Goal: Transaction & Acquisition: Purchase product/service

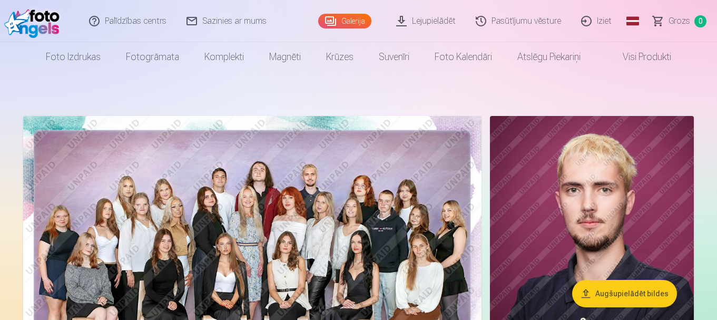
click at [220, 219] on img at bounding box center [252, 268] width 458 height 305
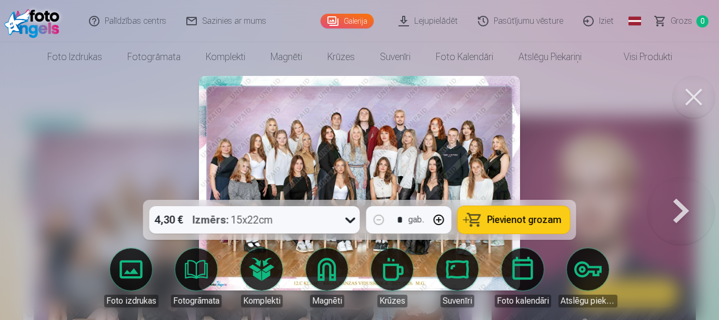
click at [600, 126] on div at bounding box center [359, 160] width 719 height 320
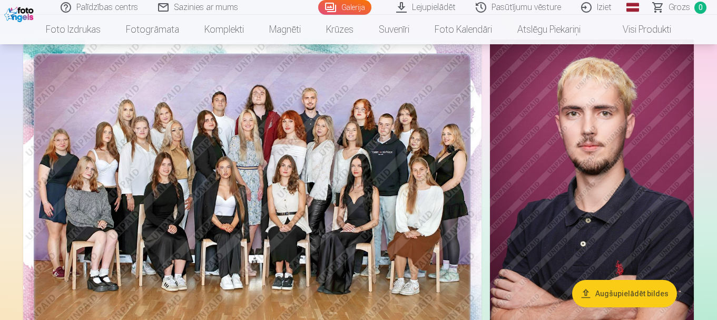
scroll to position [91, 0]
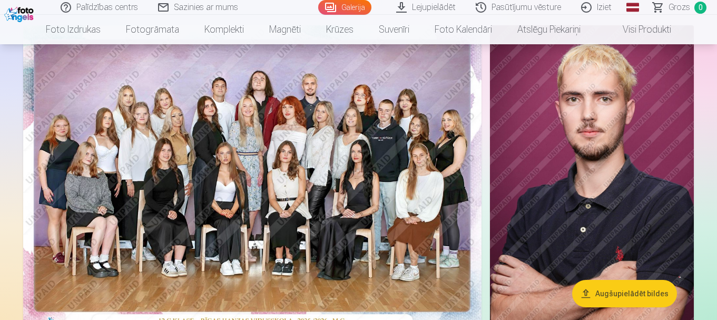
click at [229, 159] on img at bounding box center [252, 177] width 458 height 305
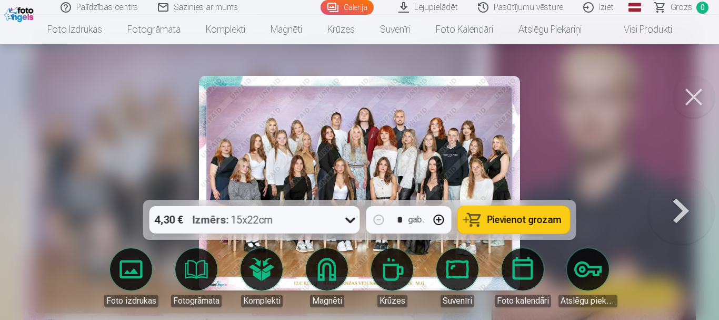
click at [346, 216] on icon at bounding box center [350, 219] width 17 height 17
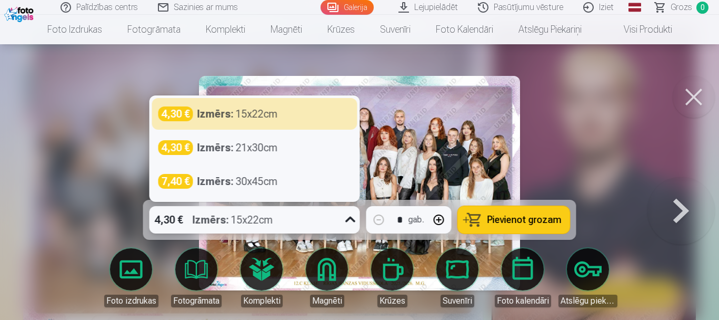
click at [517, 220] on span "Pievienot grozam" at bounding box center [525, 219] width 74 height 9
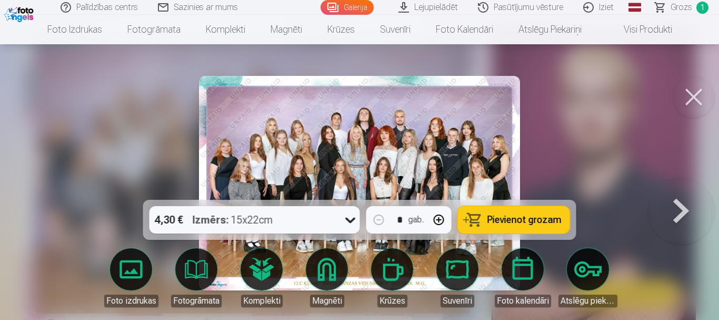
click at [682, 189] on button at bounding box center [681, 183] width 67 height 12
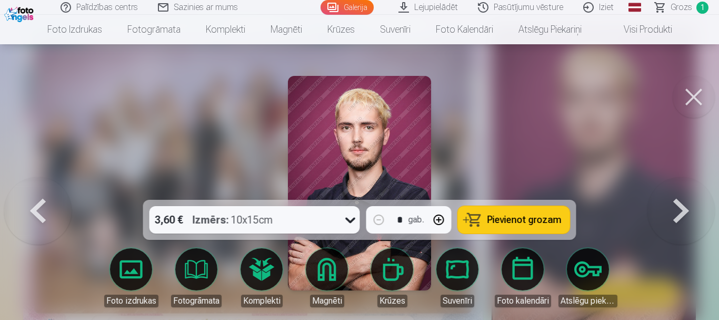
click at [585, 117] on div at bounding box center [359, 160] width 719 height 320
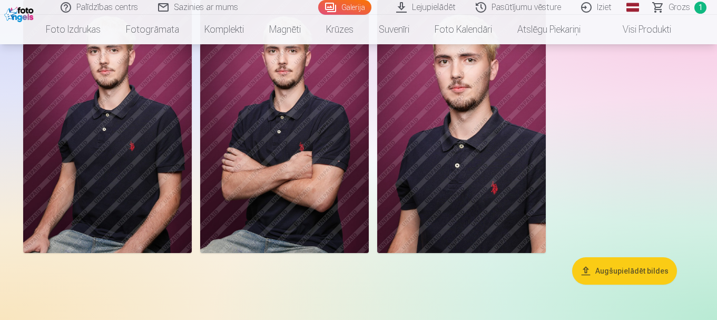
scroll to position [389, 0]
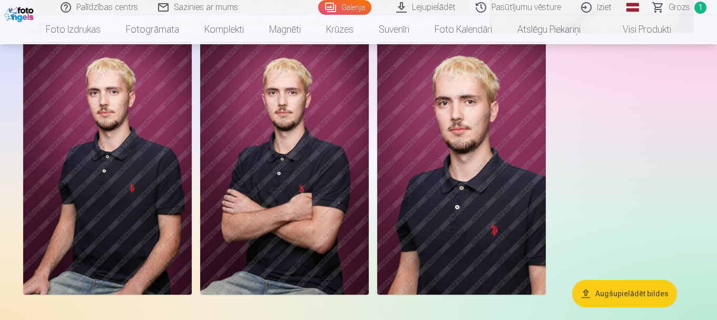
click at [80, 161] on img at bounding box center [107, 168] width 169 height 253
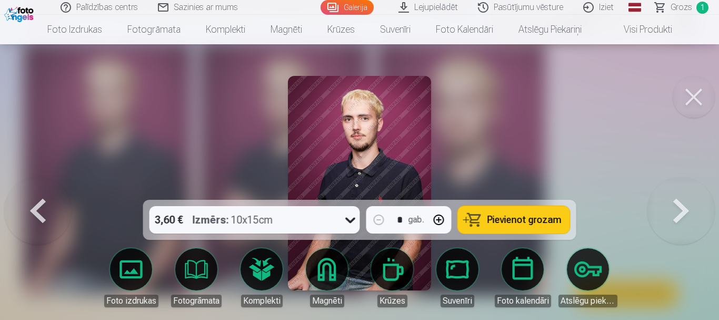
click at [545, 218] on span "Pievienot grozam" at bounding box center [525, 219] width 74 height 9
click at [679, 189] on button at bounding box center [681, 183] width 67 height 12
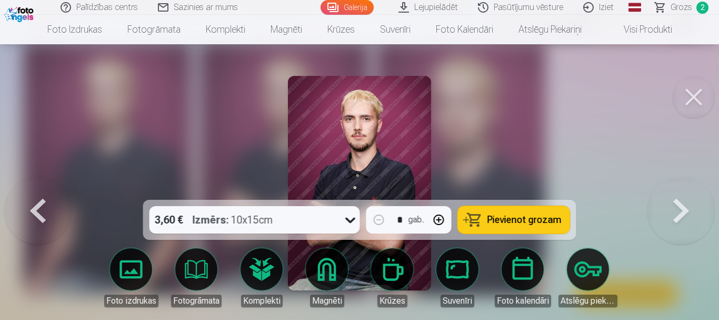
click at [527, 224] on span "Pievienot grozam" at bounding box center [525, 219] width 74 height 9
click at [683, 189] on button at bounding box center [681, 183] width 67 height 12
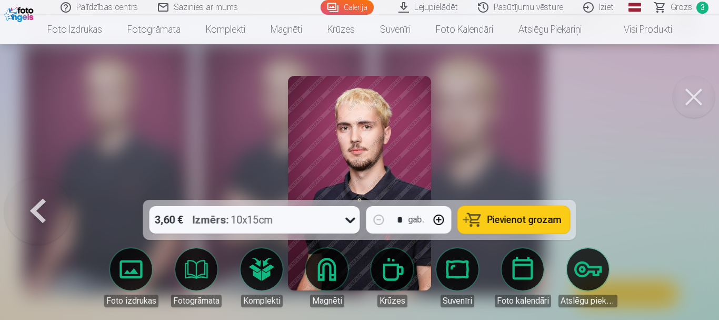
click at [697, 99] on button at bounding box center [694, 97] width 42 height 42
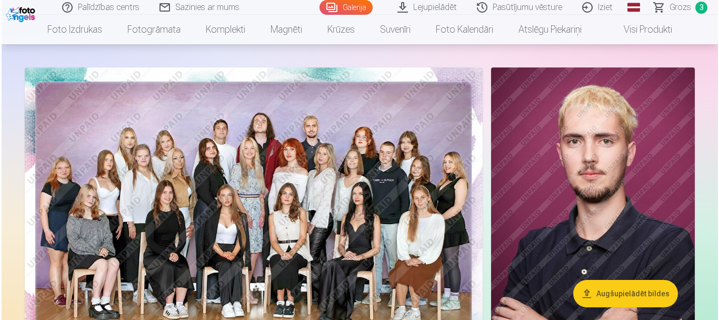
scroll to position [90, 0]
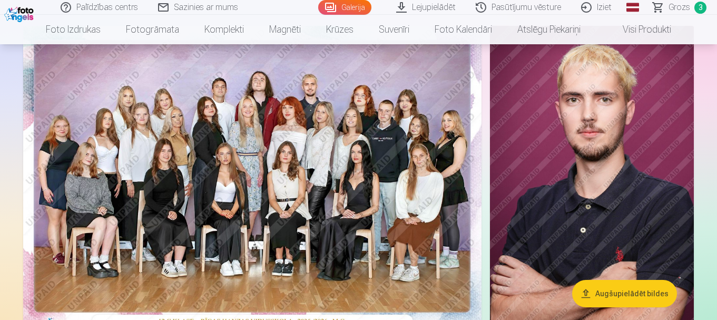
click at [641, 142] on img at bounding box center [592, 179] width 204 height 306
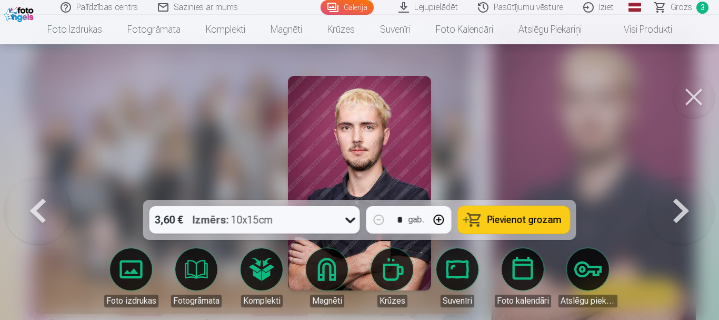
click at [524, 207] on button "Pievienot grozam" at bounding box center [514, 219] width 112 height 27
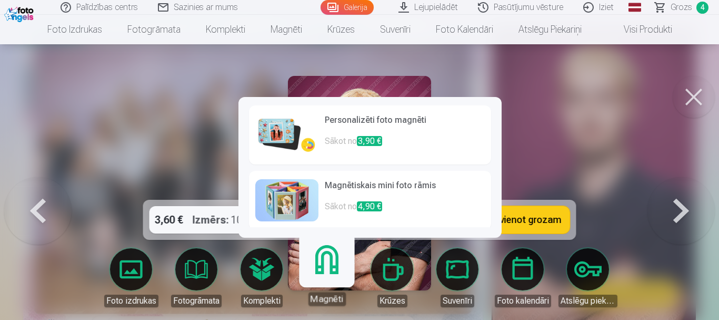
click at [330, 292] on link "Magnēti" at bounding box center [326, 273] width 65 height 65
click at [367, 117] on h6 "Personalizēti foto magnēti" at bounding box center [405, 124] width 160 height 21
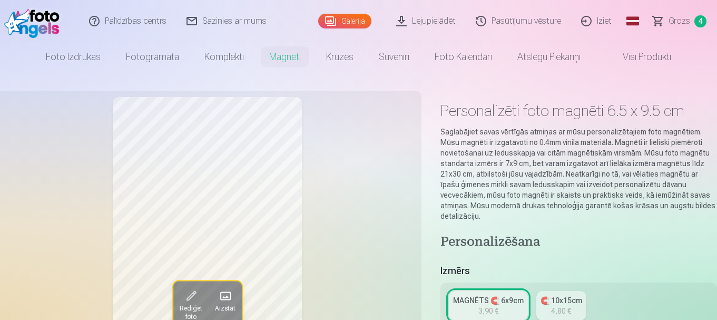
click at [505, 299] on link "MAGNĒTS 🧲 6x9cm 3,90 €" at bounding box center [488, 305] width 79 height 29
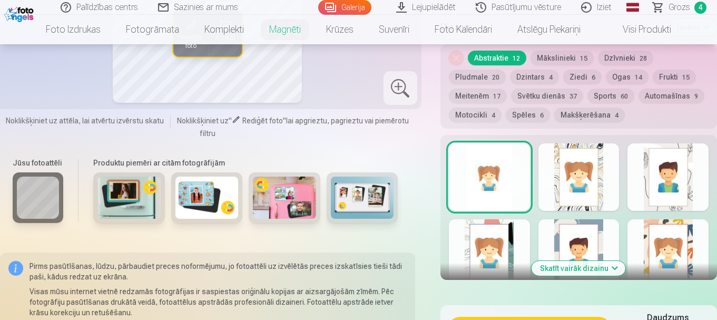
scroll to position [83, 0]
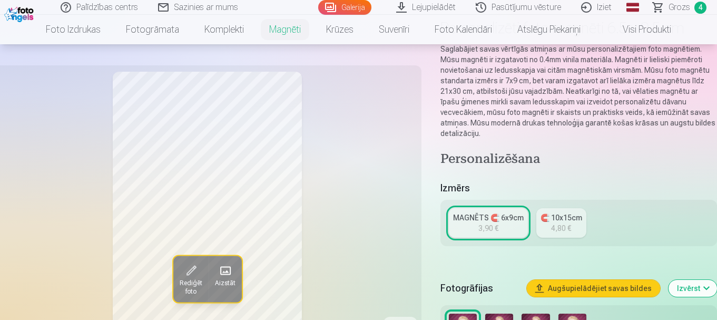
click at [488, 223] on div "3,90 €" at bounding box center [488, 228] width 20 height 11
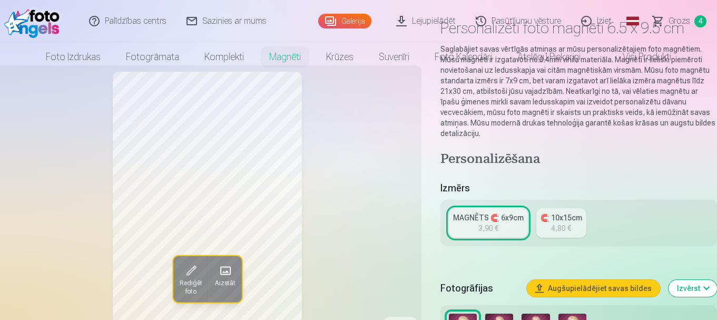
scroll to position [0, 0]
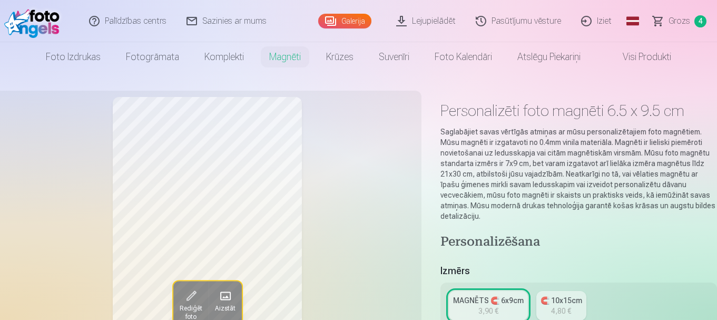
click at [241, 294] on button "Aizstāt" at bounding box center [225, 304] width 33 height 46
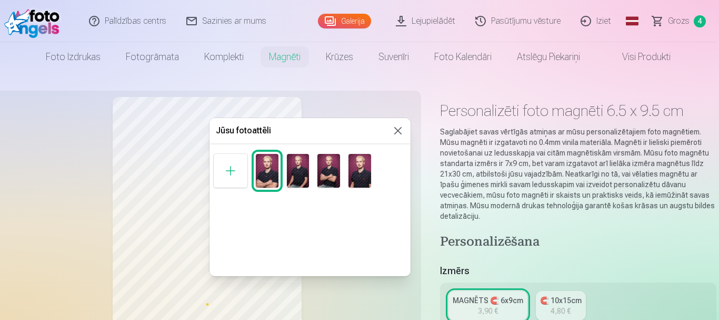
click at [404, 130] on button at bounding box center [398, 130] width 13 height 13
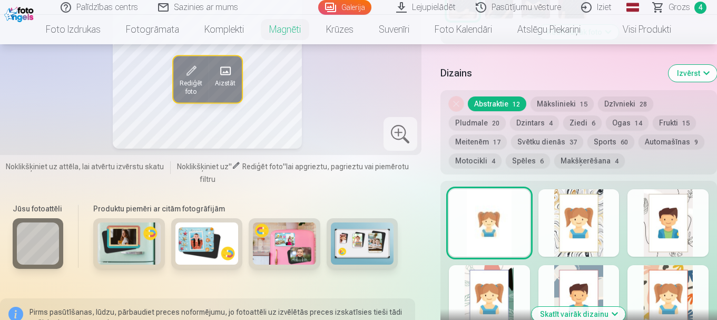
scroll to position [233, 0]
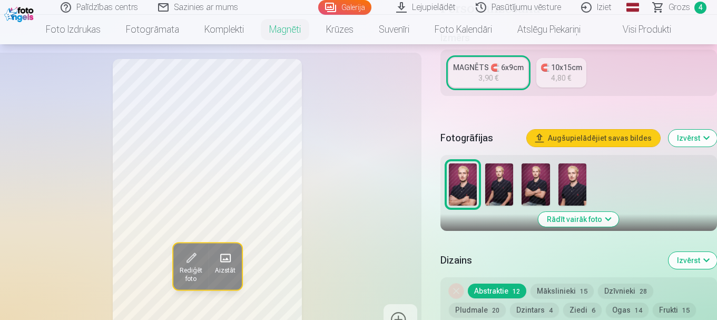
click at [400, 215] on div "Rediģēt foto Aizstāt" at bounding box center [207, 197] width 415 height 277
click at [326, 144] on div "Rediģēt foto Aizstāt" at bounding box center [207, 197] width 415 height 277
click at [337, 129] on div "Rediģēt foto Aizstāt" at bounding box center [207, 197] width 415 height 277
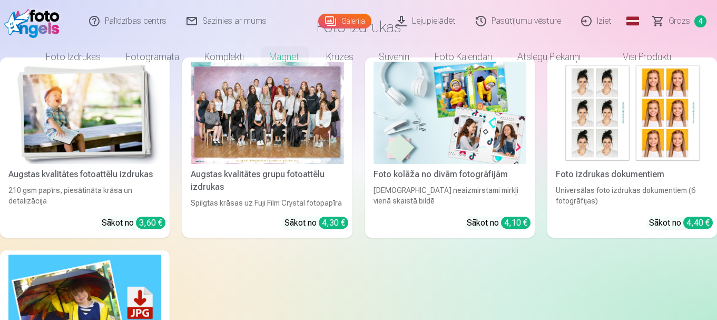
scroll to position [0, 0]
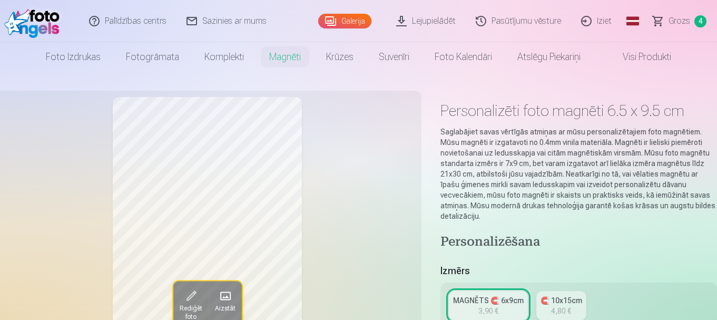
click at [672, 21] on span "Grozs" at bounding box center [679, 21] width 22 height 13
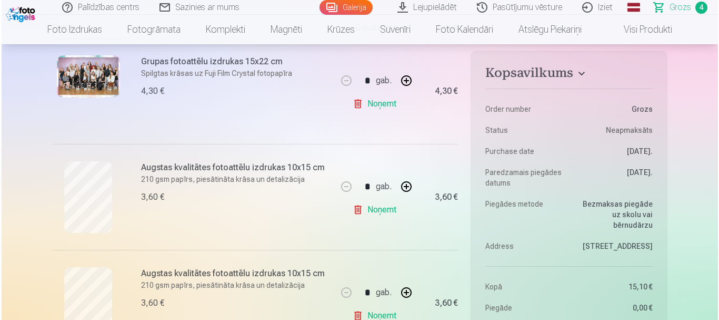
scroll to position [394, 0]
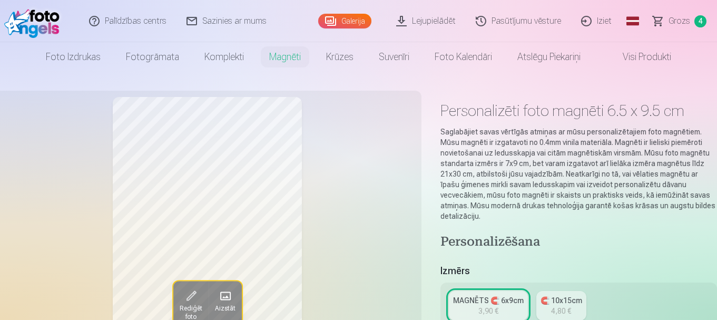
click at [494, 295] on div "MAGNĒTS 🧲 6x9cm" at bounding box center [488, 300] width 71 height 11
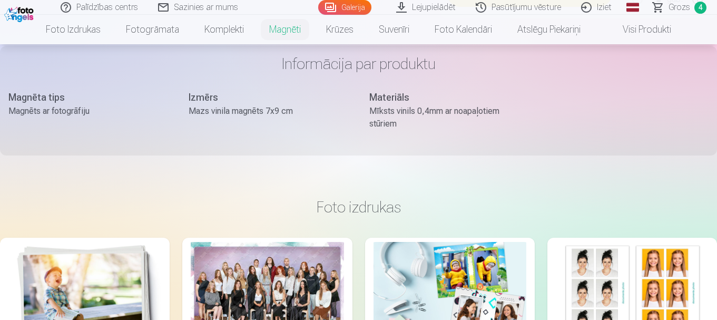
scroll to position [923, 0]
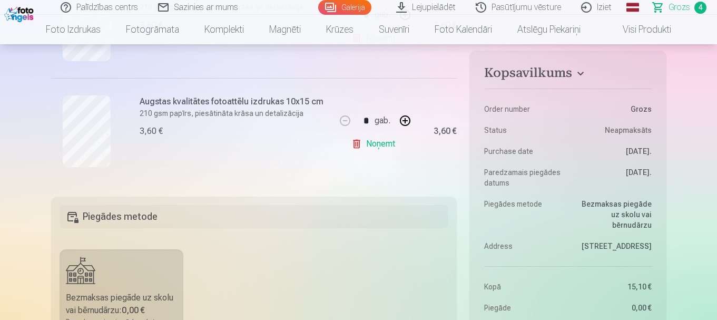
scroll to position [432, 0]
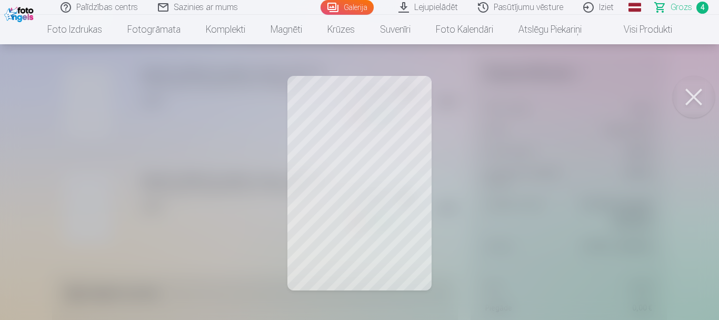
click at [333, 160] on div at bounding box center [359, 160] width 719 height 320
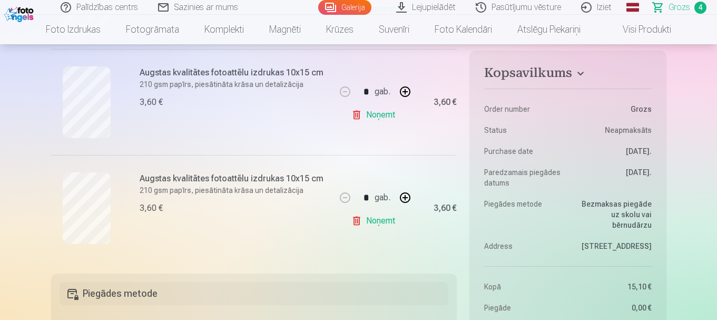
click at [202, 172] on h6 "Augstas kvalitātes fotoattēlu izdrukas 10x15 cm" at bounding box center [235, 178] width 190 height 13
click at [401, 191] on button "button" at bounding box center [404, 197] width 25 height 25
click at [339, 202] on button "button" at bounding box center [344, 197] width 25 height 25
type input "*"
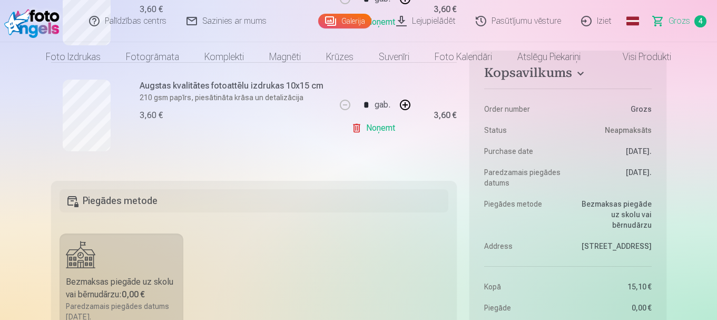
scroll to position [0, 0]
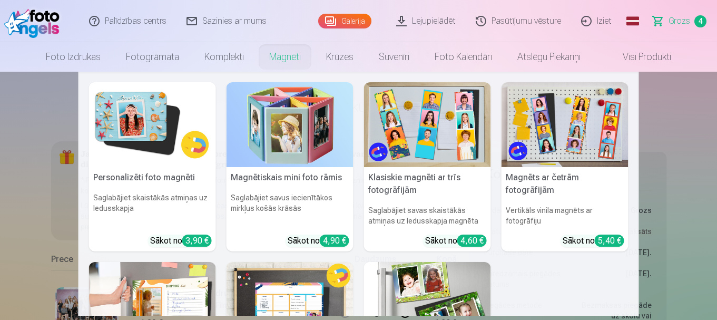
click at [302, 56] on link "Magnēti" at bounding box center [285, 56] width 57 height 29
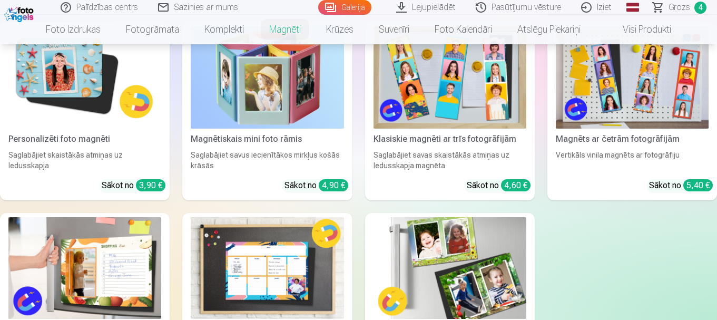
scroll to position [150, 0]
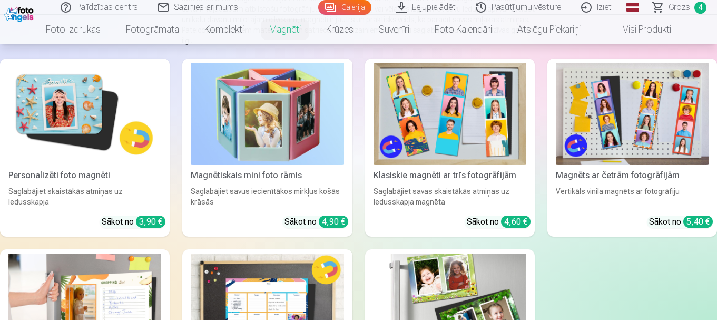
click at [149, 123] on img at bounding box center [84, 114] width 153 height 102
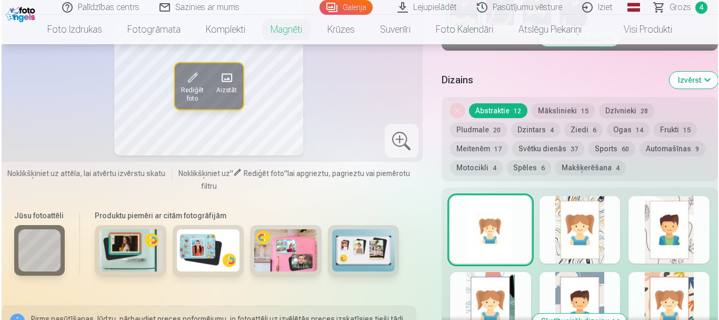
scroll to position [570, 0]
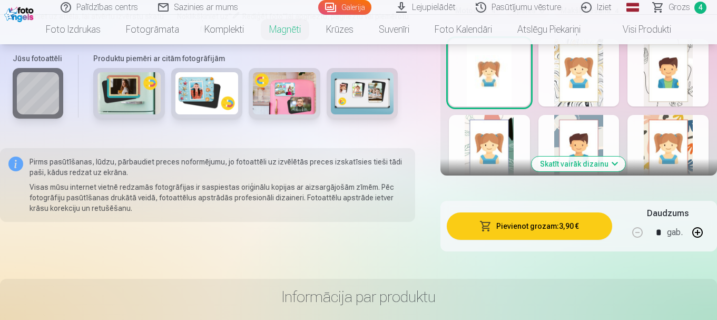
click at [524, 225] on button "Pievienot grozam : 3,90 €" at bounding box center [529, 225] width 165 height 27
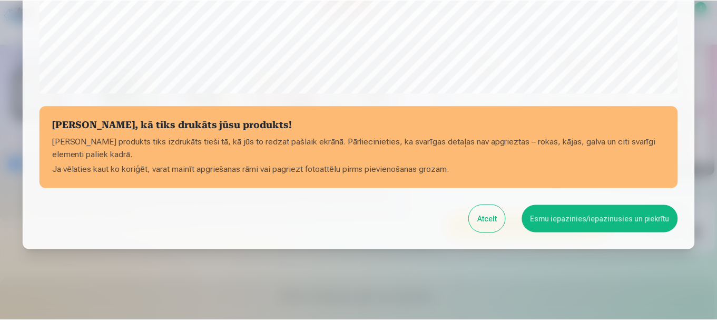
scroll to position [439, 0]
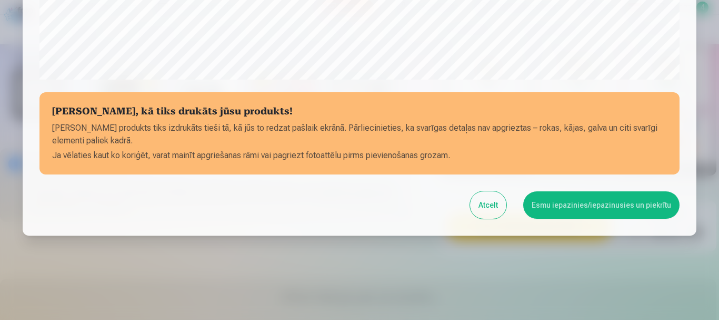
click at [585, 206] on button "Esmu iepazinies/iepazinusies un piekrītu" at bounding box center [602, 204] width 156 height 27
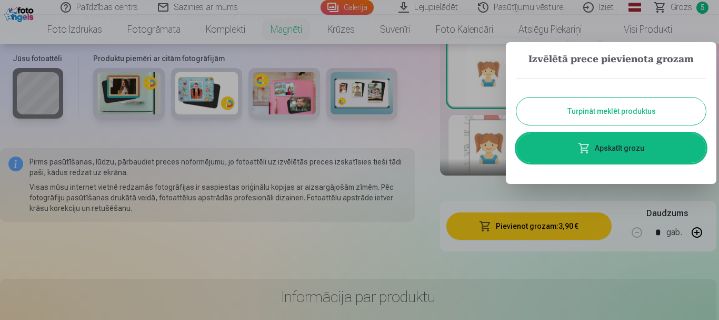
click at [663, 154] on link "Apskatīt grozu" at bounding box center [612, 147] width 190 height 29
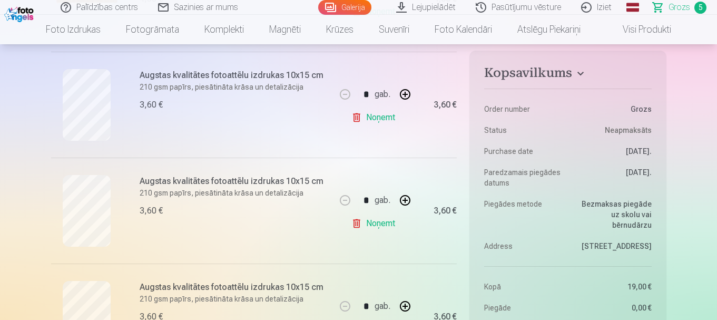
scroll to position [450, 0]
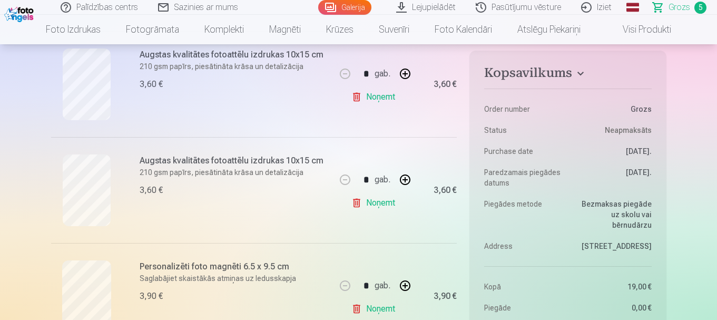
click at [401, 178] on button "button" at bounding box center [404, 179] width 25 height 25
click at [348, 181] on button "button" at bounding box center [344, 179] width 25 height 25
type input "*"
click at [373, 203] on link "Noņemt" at bounding box center [375, 202] width 48 height 21
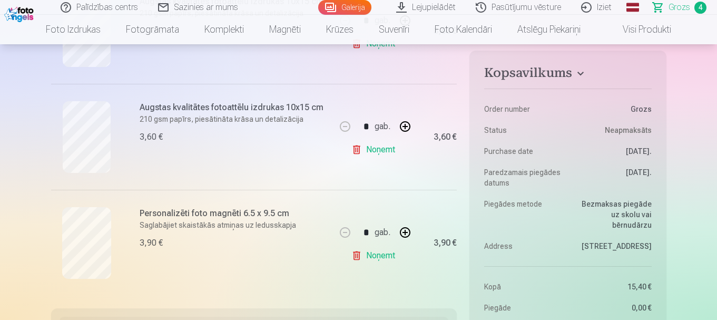
scroll to position [695, 0]
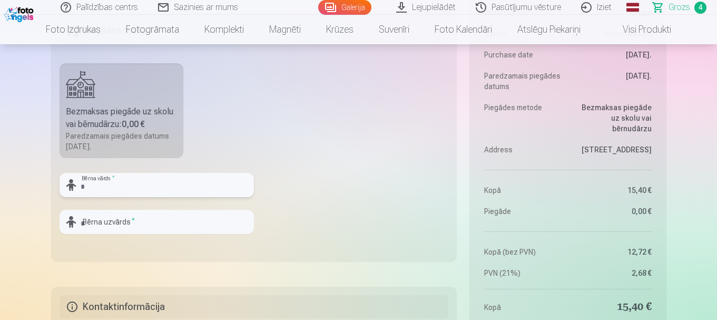
click at [129, 188] on input "text" at bounding box center [157, 185] width 194 height 24
type input "******"
click at [179, 222] on input "text" at bounding box center [157, 222] width 194 height 24
type input "*********"
click at [310, 241] on fieldset "Piegādes metode Bezmaksas piegāde uz skolu vai bērnudārzu : 0,00 € Paredzamais …" at bounding box center [254, 136] width 406 height 251
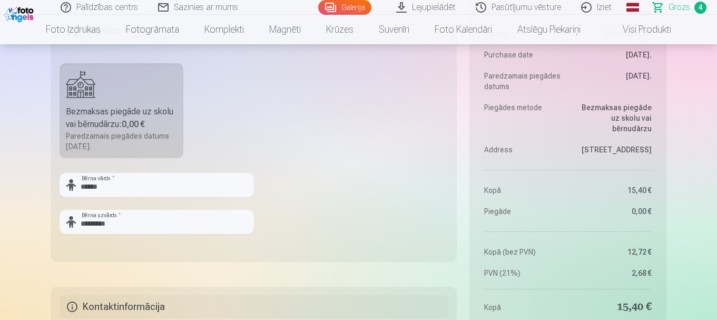
click at [316, 181] on fieldset "Piegādes metode Bezmaksas piegāde uz skolu vai bērnudārzu : 0,00 € Paredzamais …" at bounding box center [254, 136] width 406 height 251
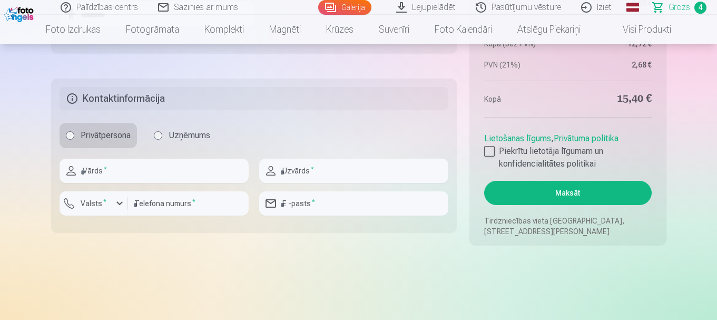
scroll to position [857, 0]
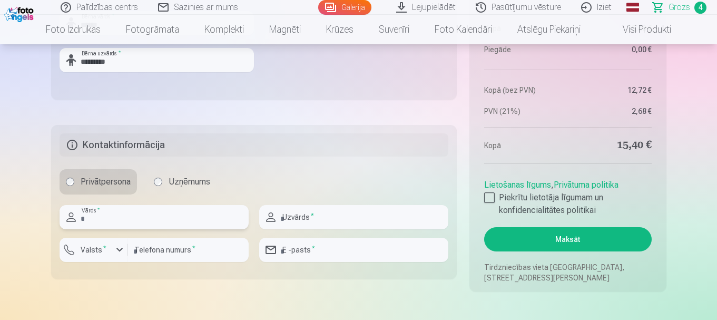
click at [122, 218] on input "text" at bounding box center [154, 217] width 189 height 24
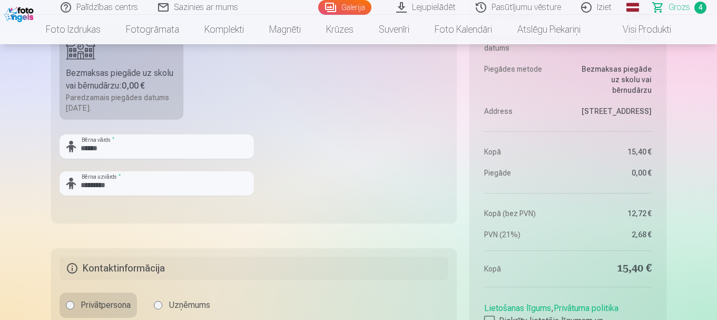
scroll to position [872, 0]
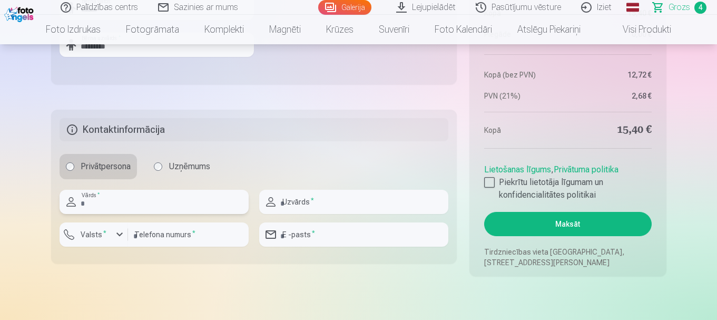
click at [144, 200] on input "text" at bounding box center [154, 202] width 189 height 24
type input "*****"
type input "**********"
click at [321, 203] on input "text" at bounding box center [353, 202] width 189 height 24
click at [346, 200] on input "*********" at bounding box center [353, 202] width 189 height 24
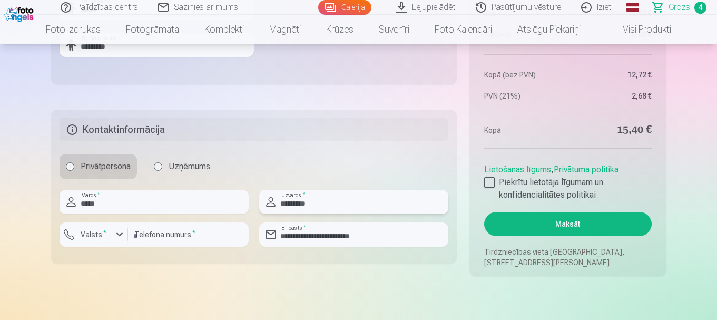
type input "*********"
click at [114, 234] on div "button" at bounding box center [119, 234] width 13 height 13
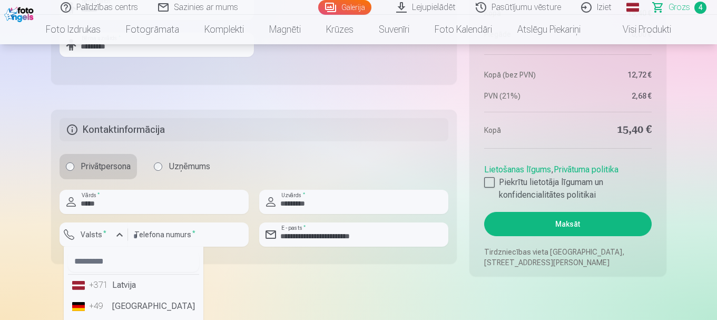
click at [130, 286] on li "+371 Latvija" at bounding box center [133, 284] width 131 height 21
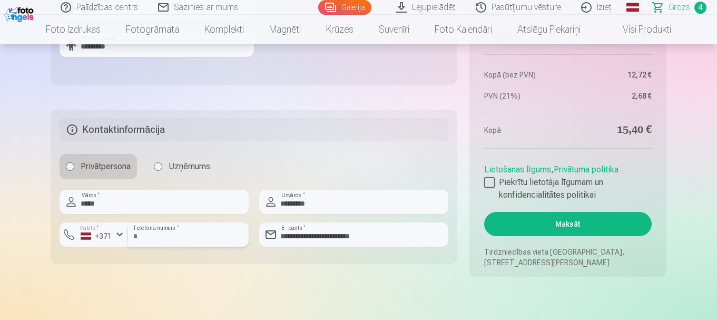
click at [165, 235] on input "number" at bounding box center [188, 234] width 121 height 24
click at [183, 235] on input "number" at bounding box center [188, 234] width 121 height 24
click at [144, 235] on input "number" at bounding box center [188, 234] width 121 height 24
type input "*******"
click at [380, 233] on input "**********" at bounding box center [353, 234] width 189 height 24
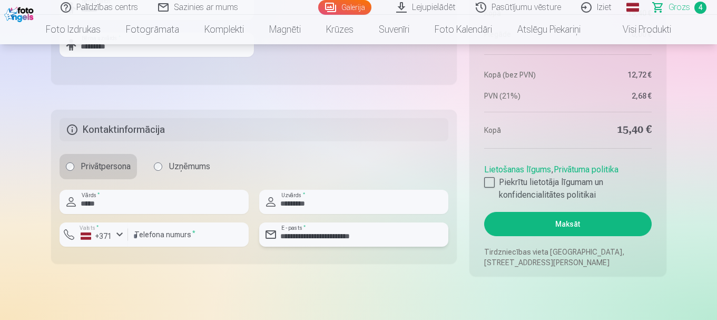
drag, startPoint x: 380, startPoint y: 233, endPoint x: 281, endPoint y: 253, distance: 100.9
click at [281, 253] on div "**********" at bounding box center [353, 238] width 189 height 33
type input "**********"
drag, startPoint x: 219, startPoint y: 312, endPoint x: 185, endPoint y: 271, distance: 53.1
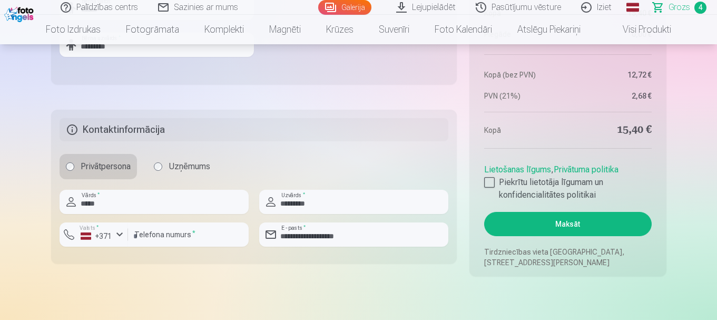
drag, startPoint x: 488, startPoint y: 179, endPoint x: 512, endPoint y: 199, distance: 31.5
click at [490, 182] on div at bounding box center [489, 182] width 11 height 11
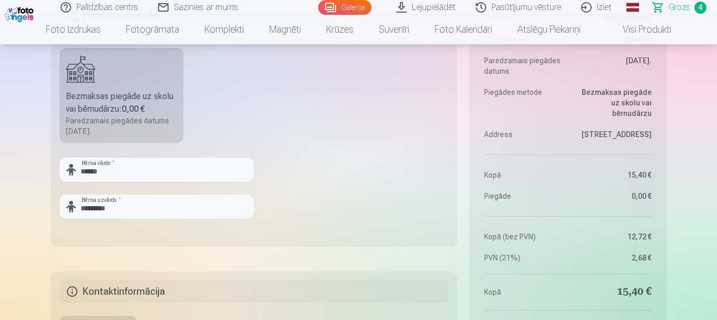
scroll to position [533, 0]
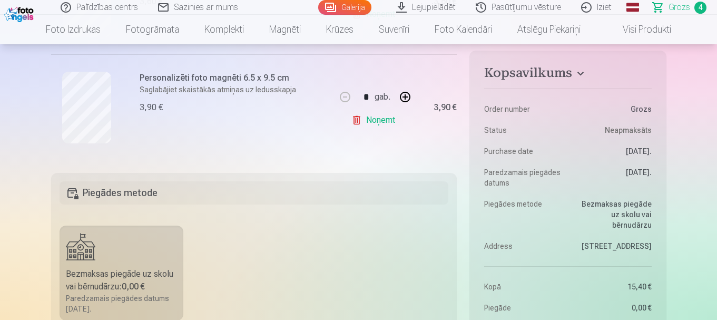
click at [133, 194] on h5 "Piegādes metode" at bounding box center [254, 192] width 389 height 23
click at [132, 258] on label "Bezmaksas piegāde uz skolu vai bērnudārzu : 0,00 € Paredzamais piegādes datums …" at bounding box center [122, 272] width 124 height 95
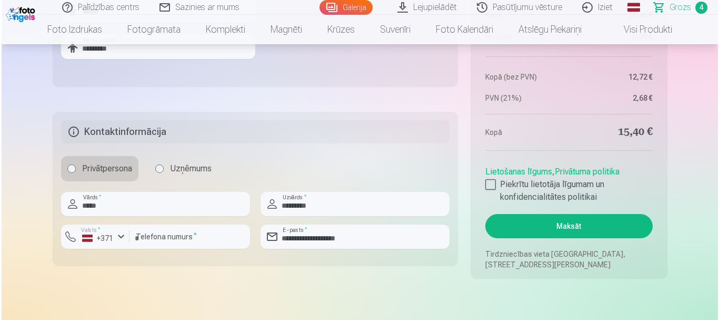
scroll to position [912, 0]
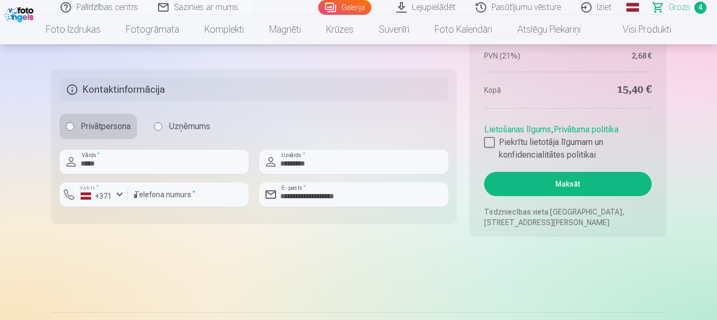
click at [580, 186] on button "Maksāt" at bounding box center [567, 184] width 167 height 24
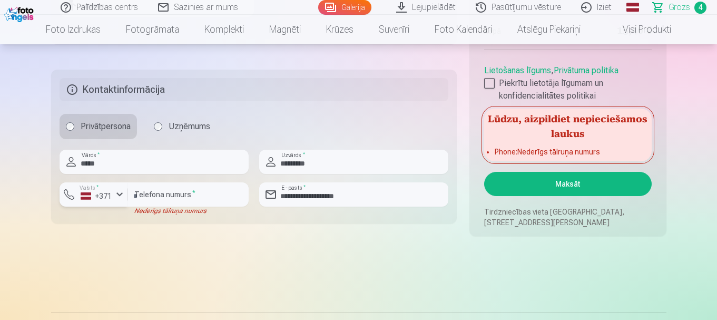
click at [124, 194] on div "button" at bounding box center [119, 194] width 13 height 13
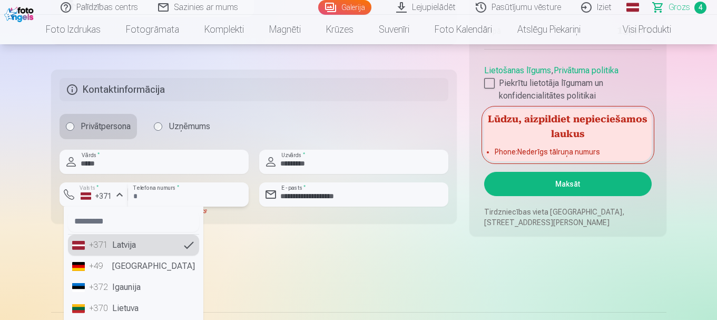
click at [130, 195] on input "*******" at bounding box center [188, 194] width 121 height 24
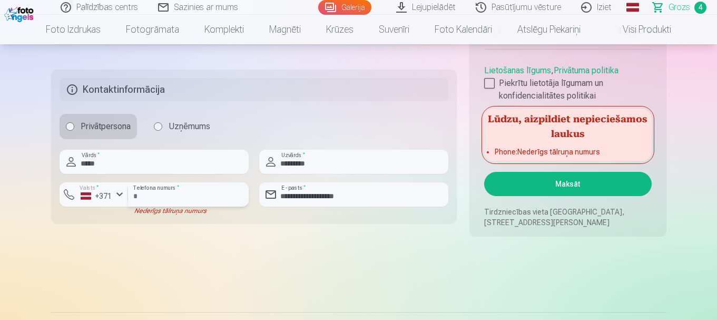
click at [158, 196] on input "*******" at bounding box center [188, 194] width 121 height 24
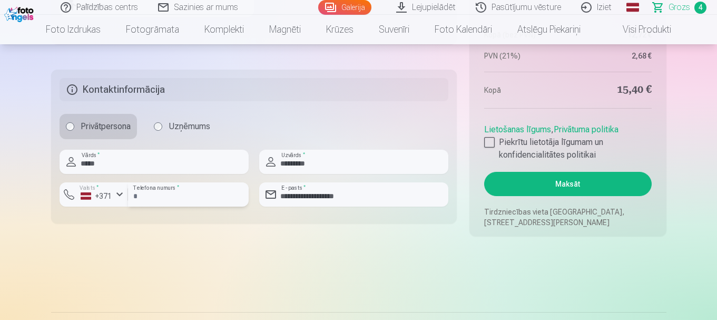
type input "********"
click at [606, 184] on button "Maksāt" at bounding box center [567, 184] width 167 height 24
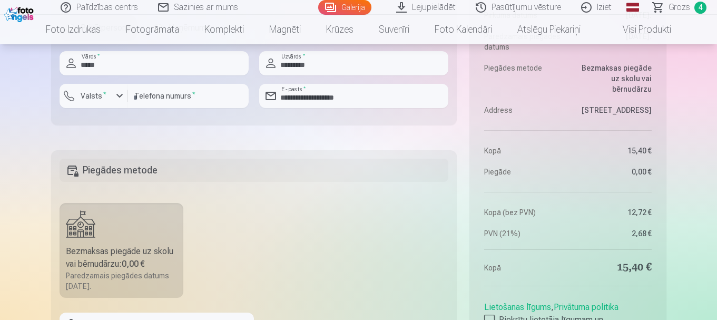
scroll to position [788, 0]
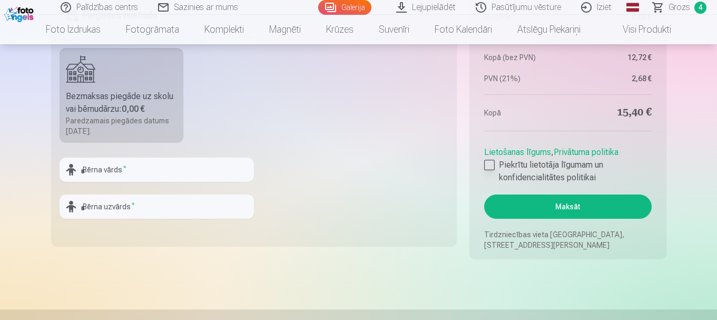
click at [491, 163] on div at bounding box center [489, 165] width 11 height 11
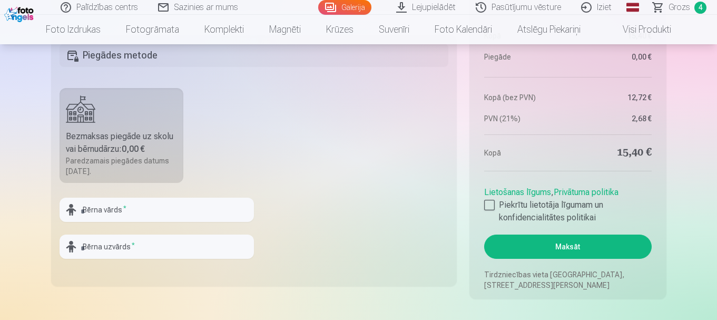
scroll to position [751, 0]
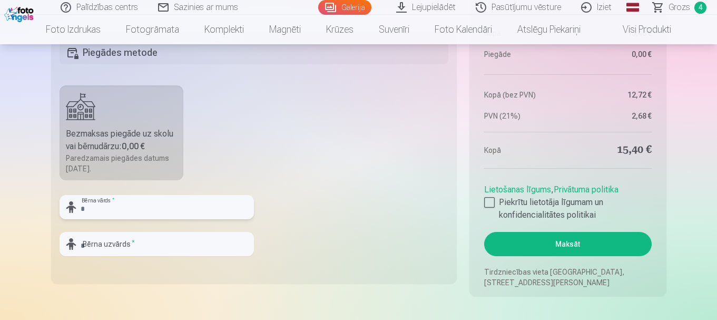
click at [142, 209] on input "text" at bounding box center [157, 207] width 194 height 24
type input "******"
click at [115, 241] on input "text" at bounding box center [157, 244] width 194 height 24
type input "*********"
click at [358, 223] on fieldset "Piegādes metode Bezmaksas piegāde uz skolu vai bērnudārzu : 0,00 € Paredzamais …" at bounding box center [254, 158] width 406 height 251
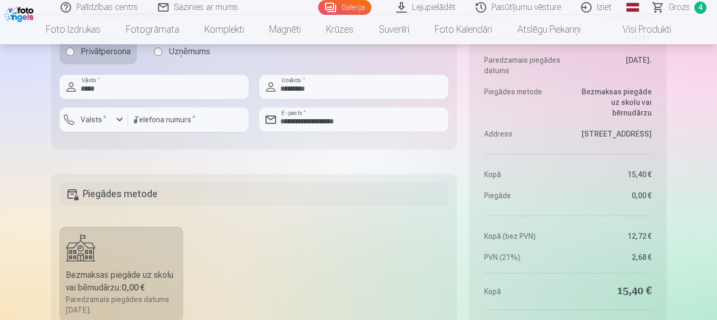
scroll to position [601, 0]
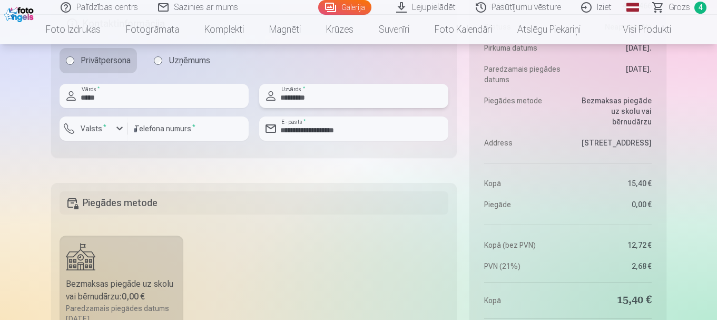
drag, startPoint x: 337, startPoint y: 99, endPoint x: 296, endPoint y: 95, distance: 40.8
click at [296, 95] on input "*********" at bounding box center [353, 96] width 189 height 24
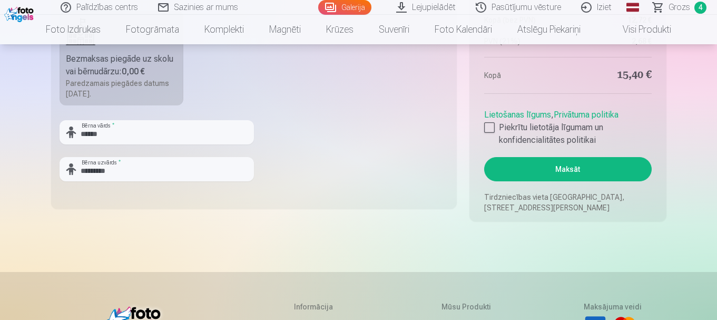
scroll to position [863, 0]
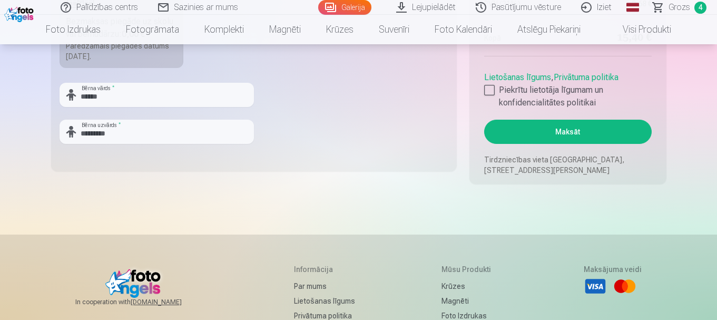
type input "*********"
click at [590, 127] on button "Maksāt" at bounding box center [567, 132] width 167 height 24
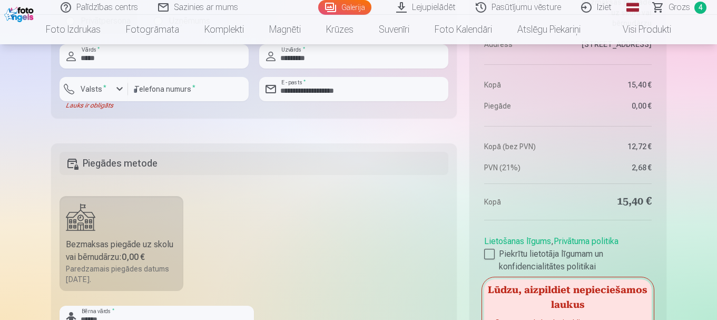
scroll to position [631, 0]
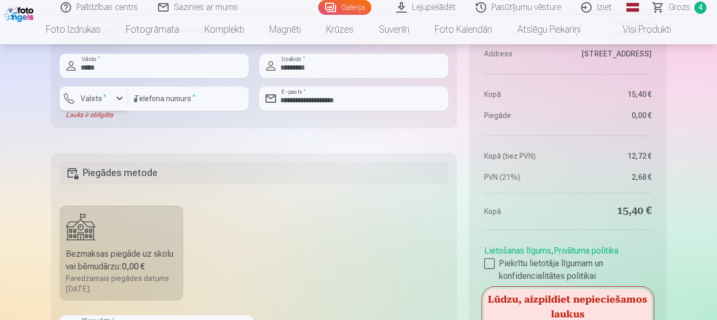
click at [117, 94] on div "button" at bounding box center [119, 98] width 13 height 13
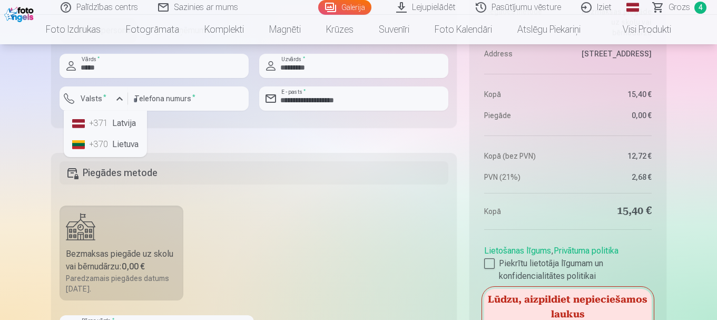
click at [122, 120] on li "+371 Latvija" at bounding box center [105, 123] width 75 height 21
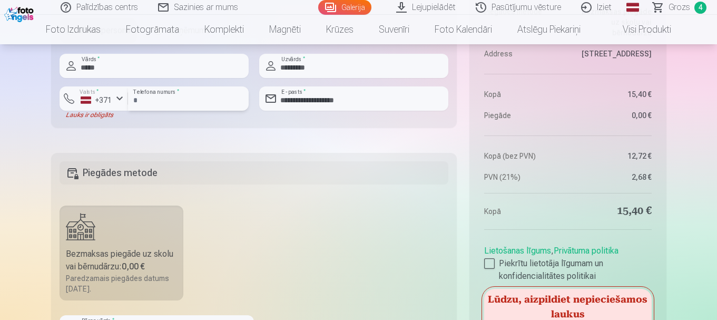
drag, startPoint x: 154, startPoint y: 100, endPoint x: 83, endPoint y: 47, distance: 88.5
click at [132, 96] on input "**********" at bounding box center [188, 98] width 121 height 24
click at [196, 103] on input "********" at bounding box center [188, 98] width 121 height 24
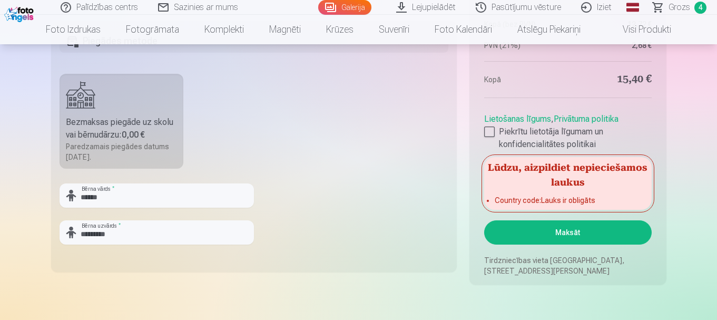
type input "********"
click at [591, 238] on button "Maksāt" at bounding box center [567, 232] width 167 height 24
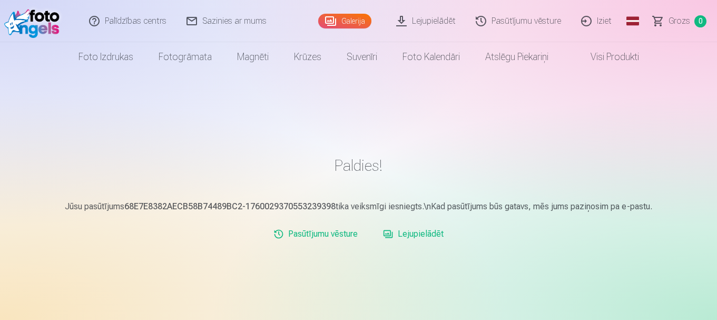
click at [608, 19] on link "Iziet" at bounding box center [596, 21] width 51 height 42
